Goal: Answer question/provide support

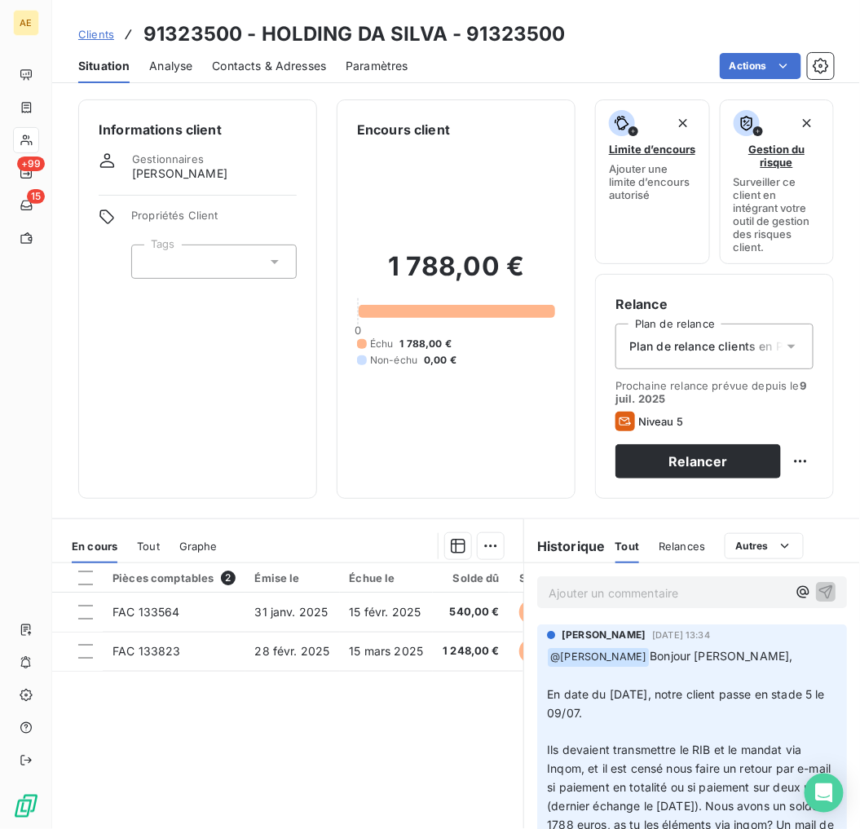
click at [94, 31] on span "Clients" at bounding box center [96, 34] width 36 height 13
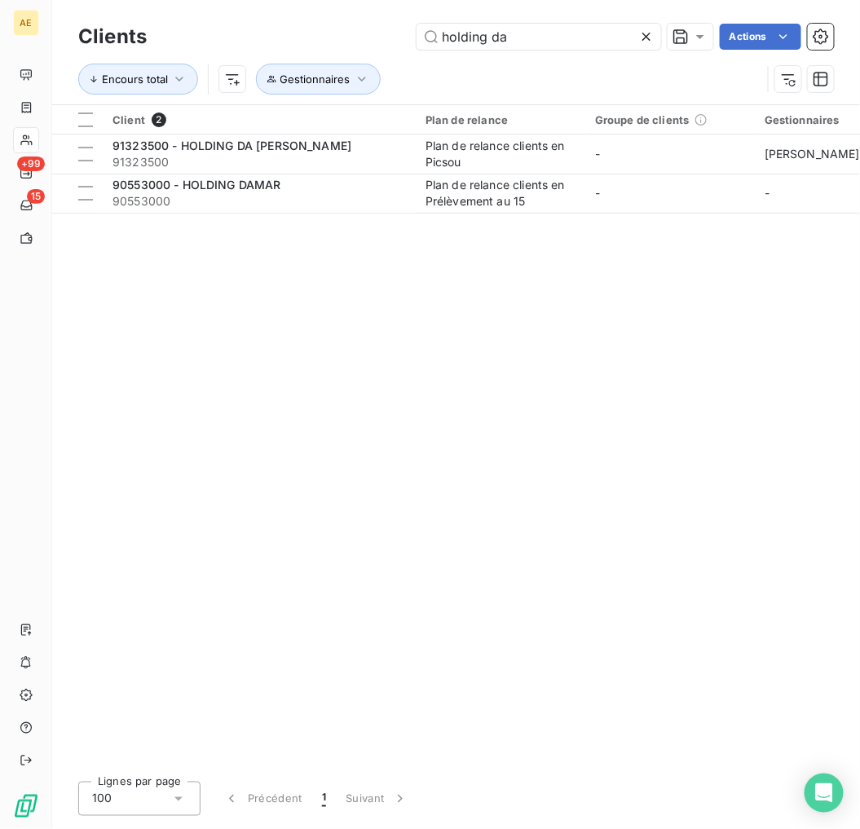
drag, startPoint x: 550, startPoint y: 41, endPoint x: 367, endPoint y: 42, distance: 183.3
click at [367, 42] on div "holding da Actions" at bounding box center [499, 37] width 667 height 26
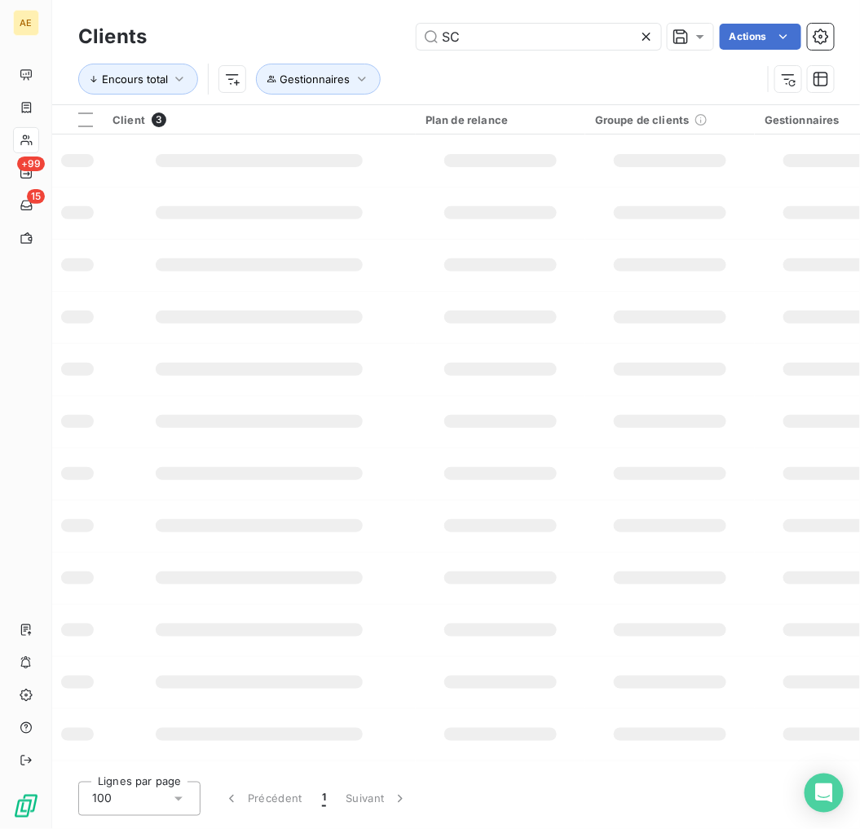
type input "S"
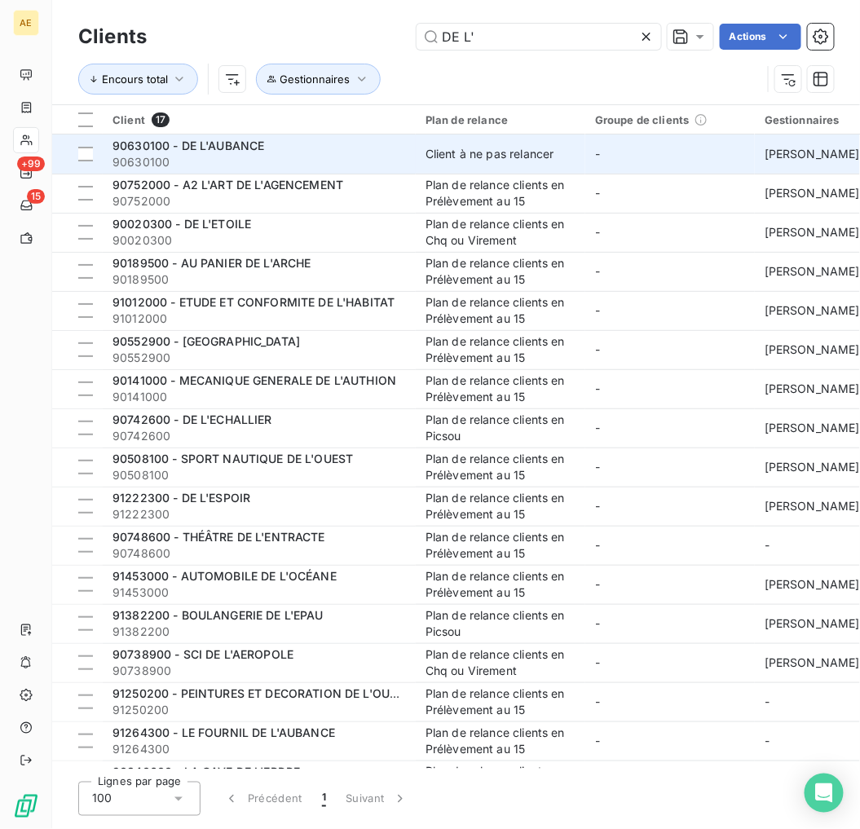
type input "DE L'"
click at [286, 161] on span "90630100" at bounding box center [258, 162] width 293 height 16
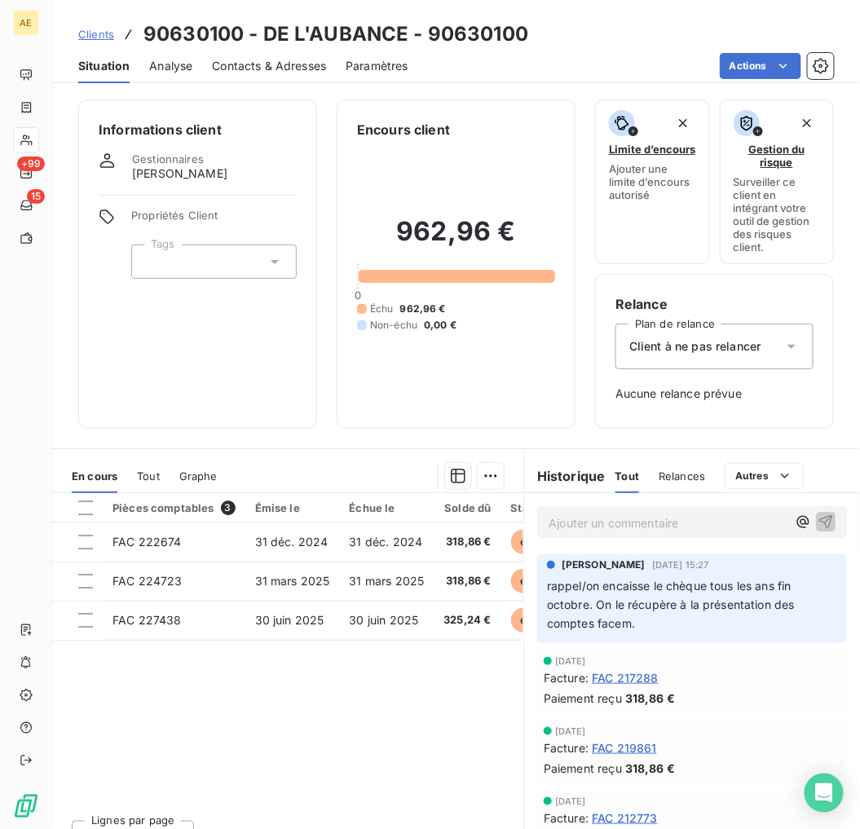
click at [88, 36] on span "Clients" at bounding box center [96, 34] width 36 height 13
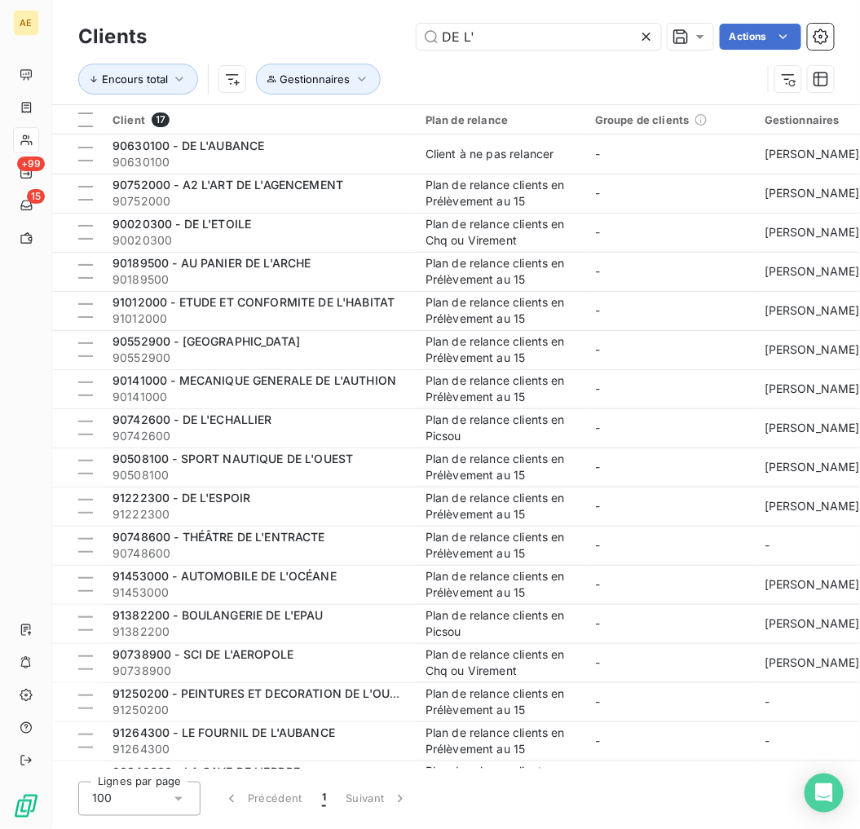
drag, startPoint x: 482, startPoint y: 42, endPoint x: 355, endPoint y: 33, distance: 127.5
click at [356, 31] on div "DE L' Actions" at bounding box center [499, 37] width 667 height 26
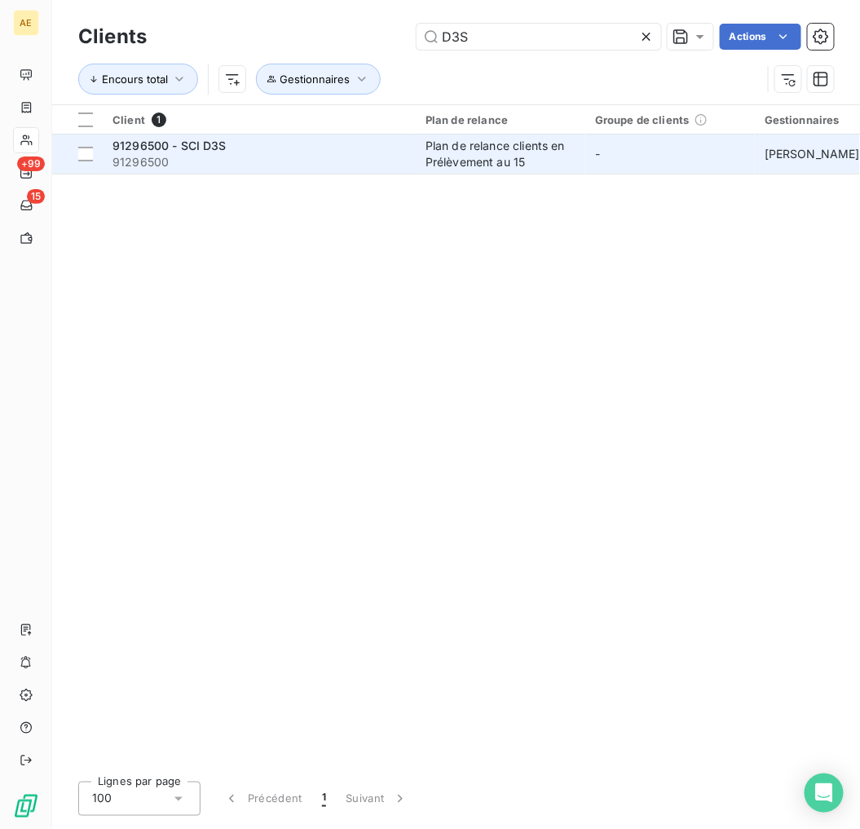
type input "D3S"
click at [278, 168] on span "91296500" at bounding box center [258, 162] width 293 height 16
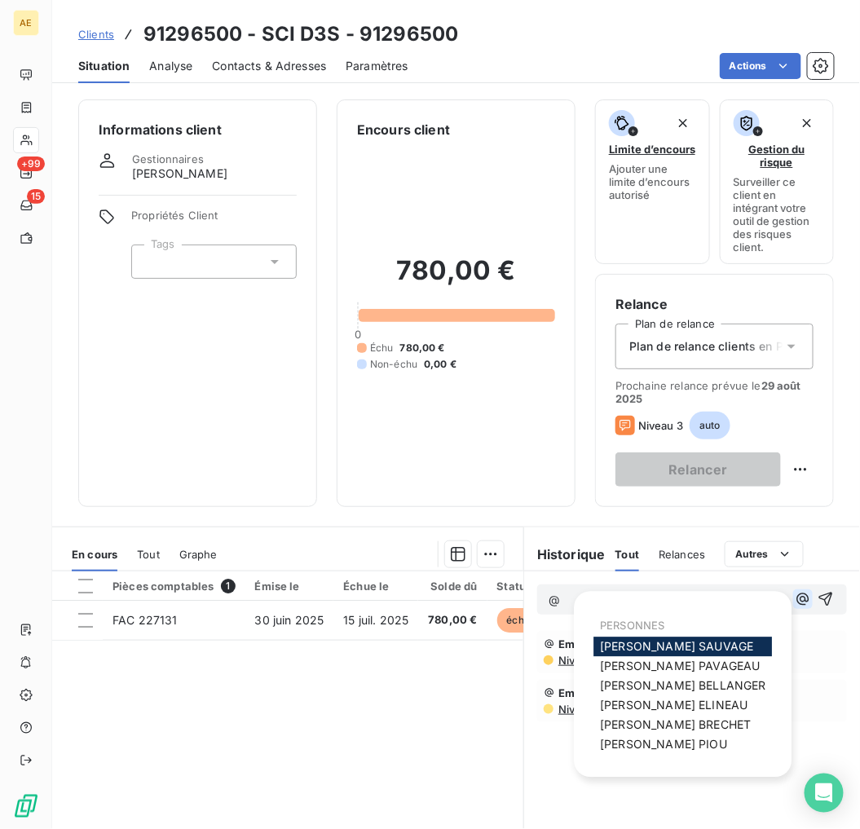
click at [793, 595] on button "button" at bounding box center [803, 599] width 20 height 20
click at [655, 728] on span "[PERSON_NAME]" at bounding box center [675, 725] width 151 height 14
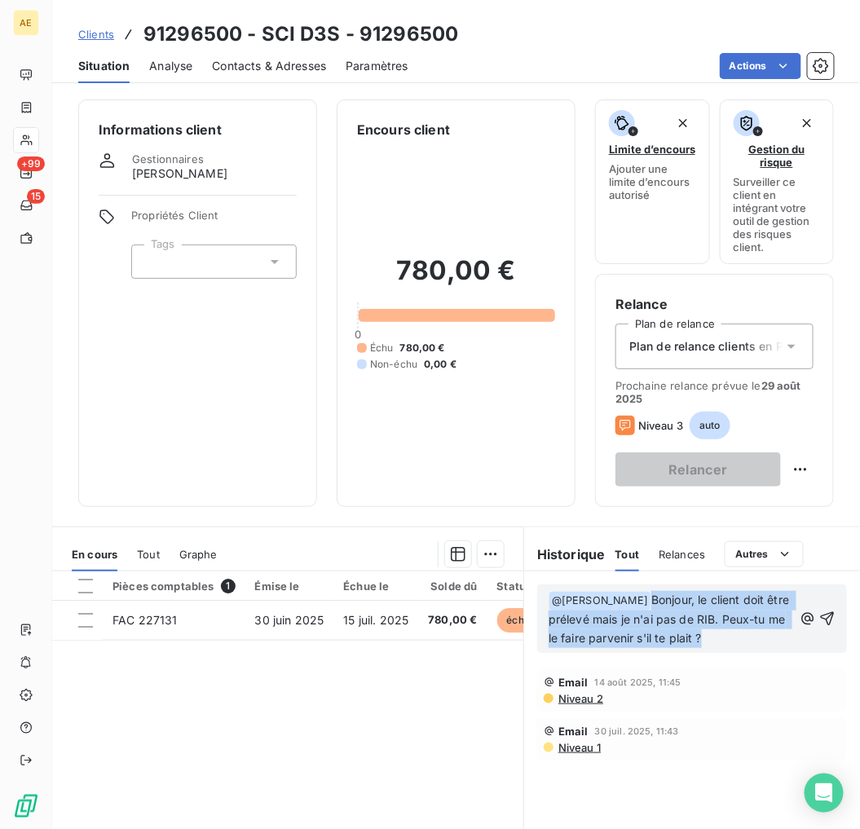
drag, startPoint x: 738, startPoint y: 633, endPoint x: 658, endPoint y: 592, distance: 90.4
click at [658, 592] on p "﻿ @ [PERSON_NAME] ﻿ Bonjour, le client doit être prélevé mais je n'ai pas de RI…" at bounding box center [670, 619] width 244 height 57
copy span "Bonjour, le client doit être prélevé mais je n'ai pas de RIB. Peux-tu me le fai…"
click at [756, 631] on p "﻿ @ [PERSON_NAME] ﻿ Bonjour, le client doit être prélevé mais je n'ai pas de RI…" at bounding box center [670, 619] width 244 height 57
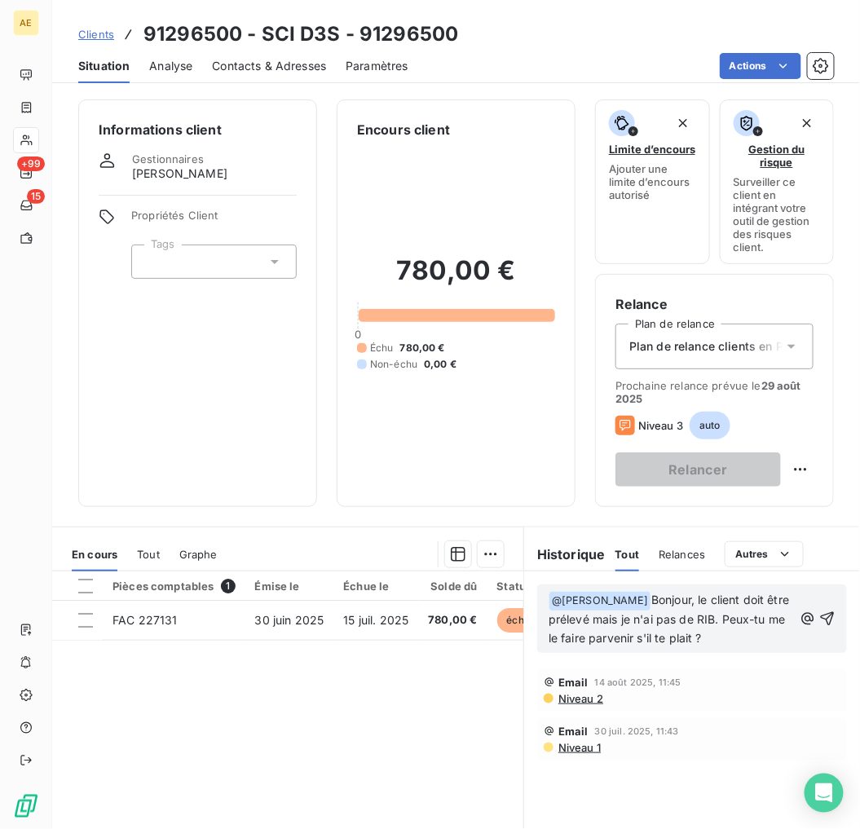
click at [819, 610] on icon "button" at bounding box center [827, 618] width 16 height 16
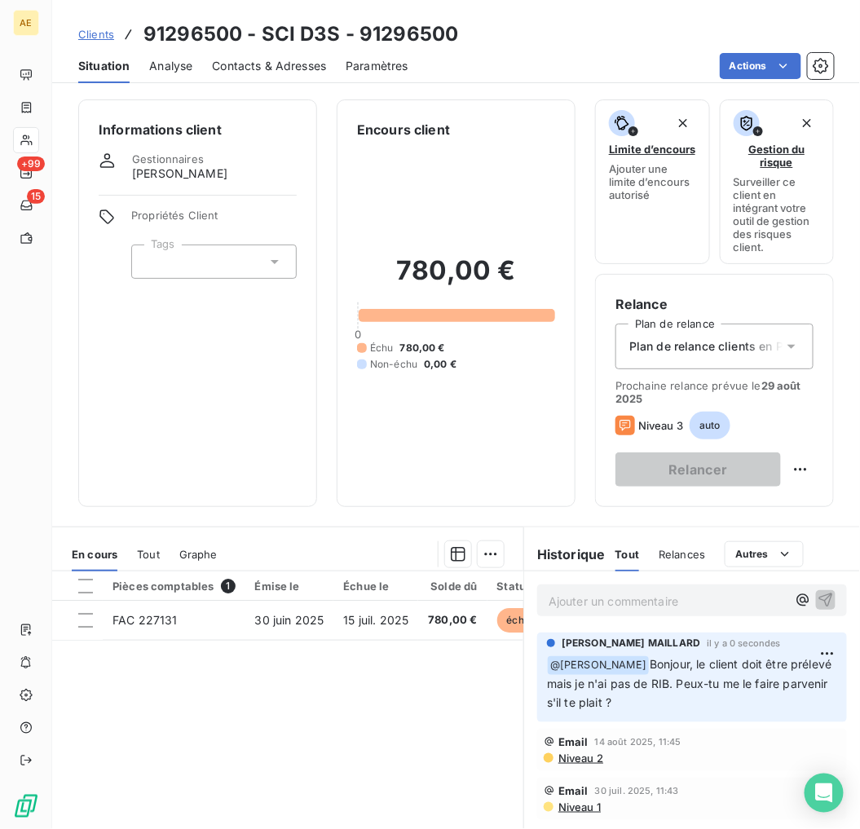
click at [100, 31] on span "Clients" at bounding box center [96, 34] width 36 height 13
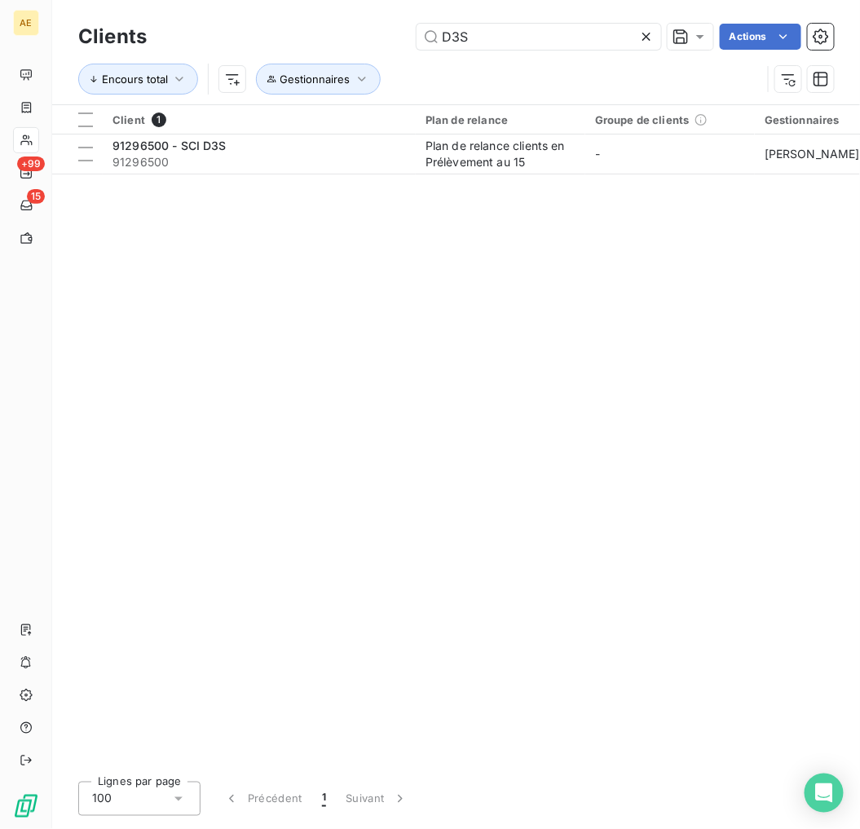
drag, startPoint x: 476, startPoint y: 27, endPoint x: 157, endPoint y: 33, distance: 318.6
click at [156, 28] on div "Clients D3S Actions" at bounding box center [455, 37] width 755 height 34
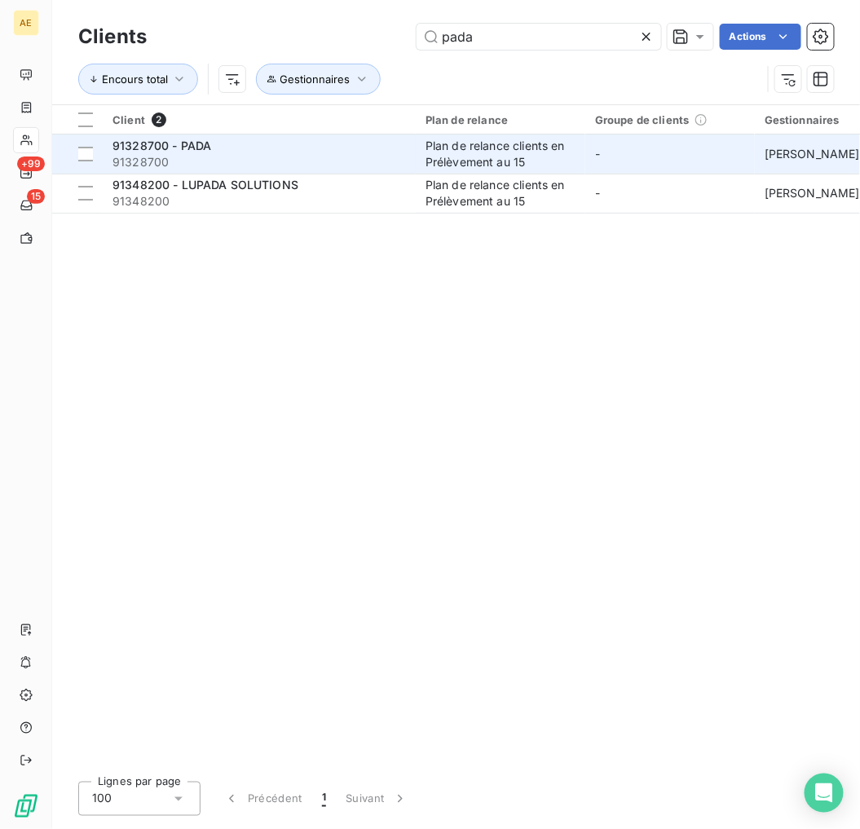
type input "pada"
click at [267, 159] on span "91328700" at bounding box center [258, 162] width 293 height 16
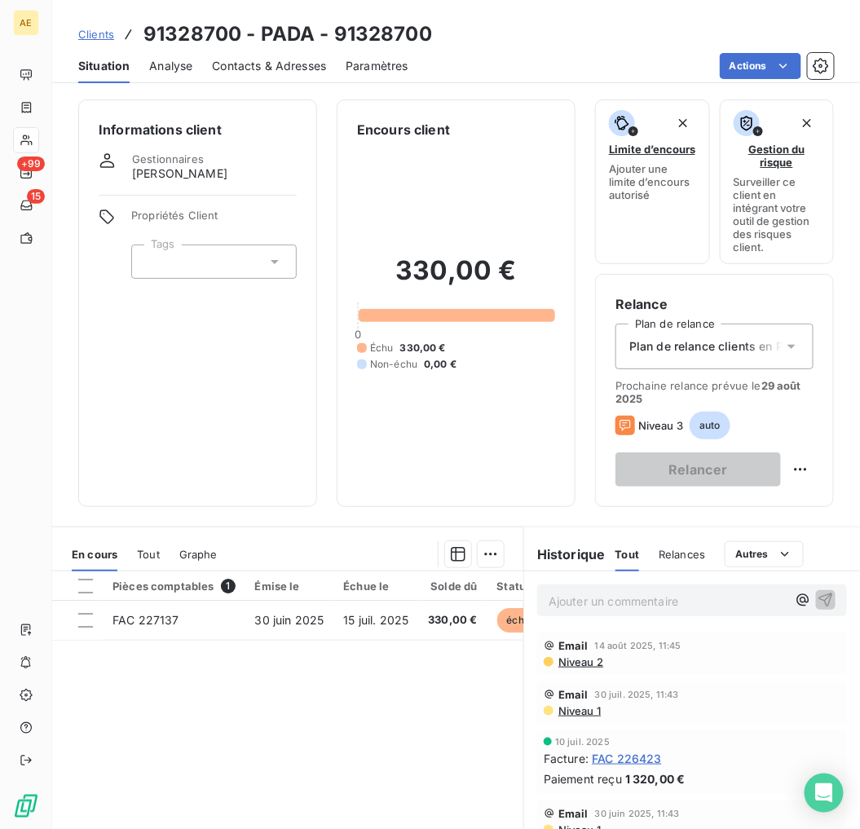
scroll to position [90, 0]
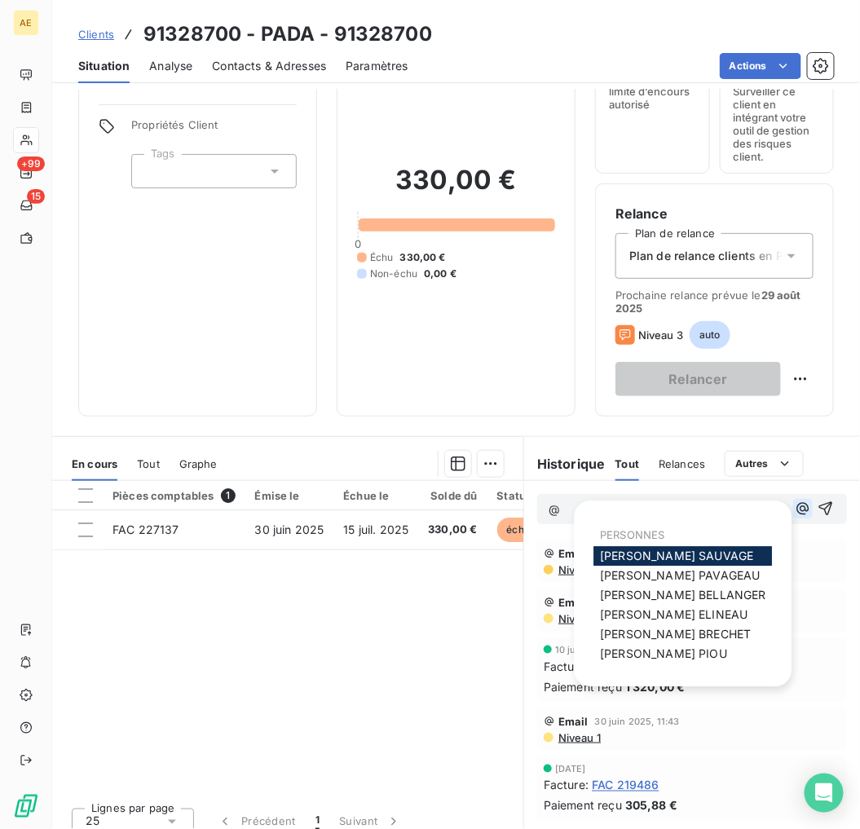
click at [793, 509] on button "button" at bounding box center [803, 509] width 20 height 20
click at [673, 631] on span "[PERSON_NAME]" at bounding box center [675, 634] width 151 height 14
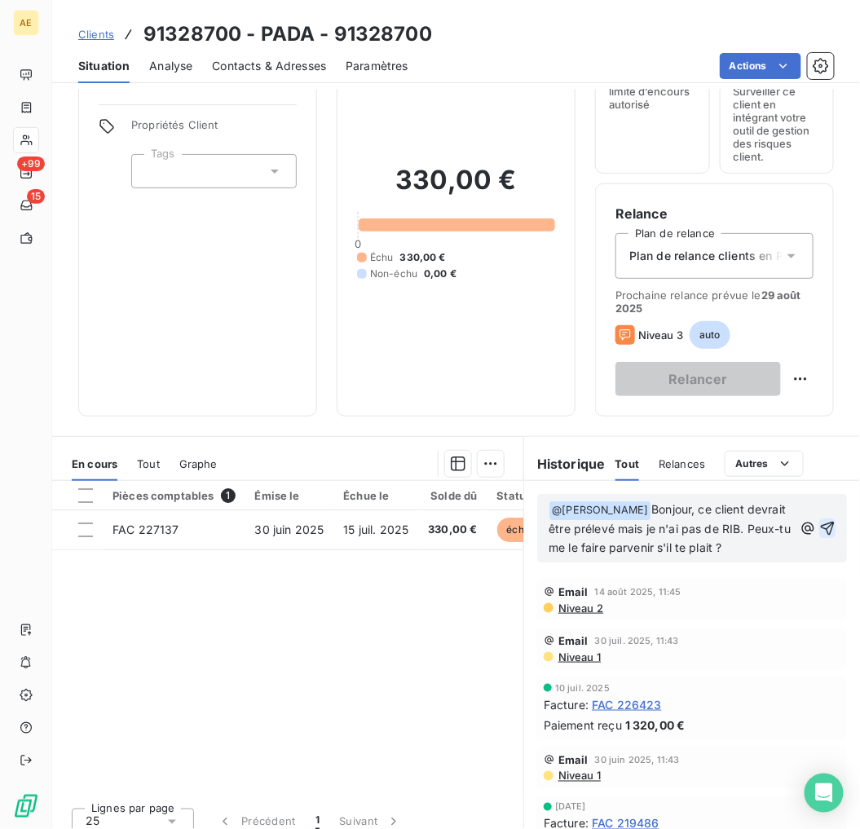
click at [819, 534] on icon "button" at bounding box center [827, 528] width 16 height 16
